Goal: Task Accomplishment & Management: Manage account settings

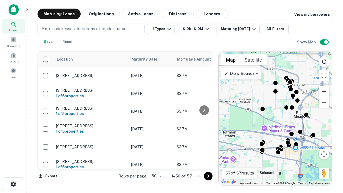
click at [324, 91] on button "Zoom in" at bounding box center [324, 91] width 11 height 11
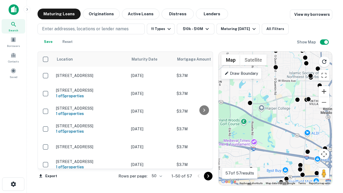
click at [324, 91] on button "Zoom in" at bounding box center [324, 91] width 11 height 11
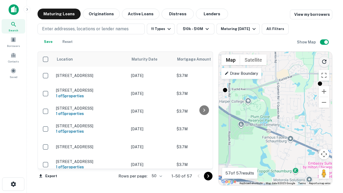
click at [325, 61] on icon "Reload search area" at bounding box center [324, 61] width 6 height 6
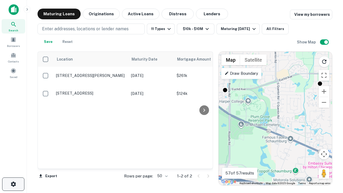
click at [13, 184] on icon "button" at bounding box center [13, 184] width 6 height 6
